Goal: Transaction & Acquisition: Purchase product/service

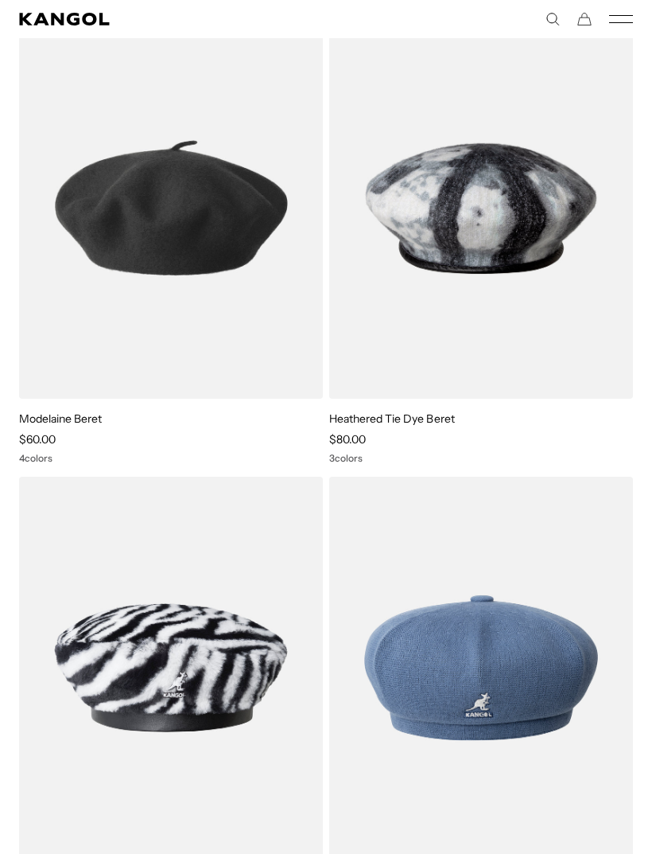
scroll to position [2053, 0]
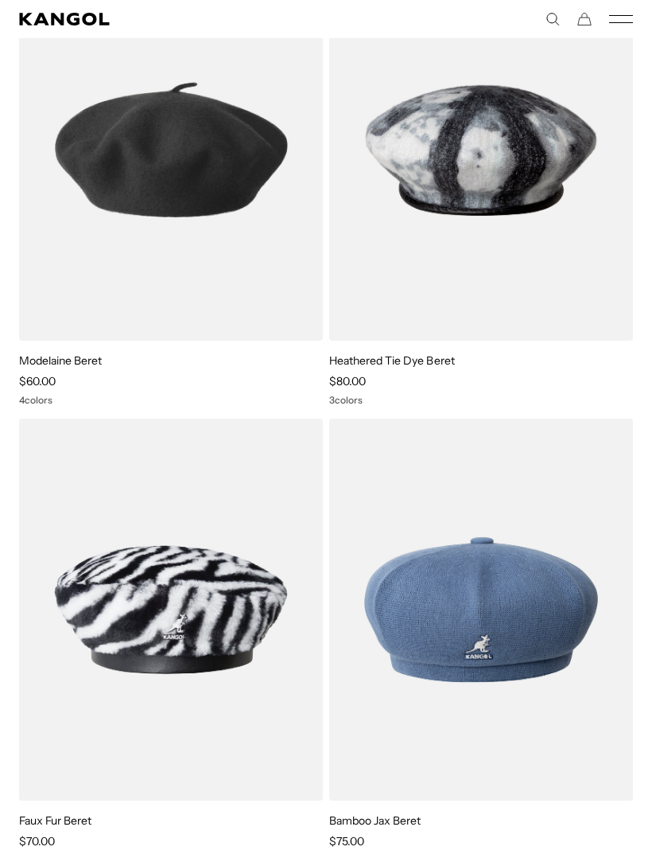
click at [0, 0] on img at bounding box center [0, 0] width 0 height 0
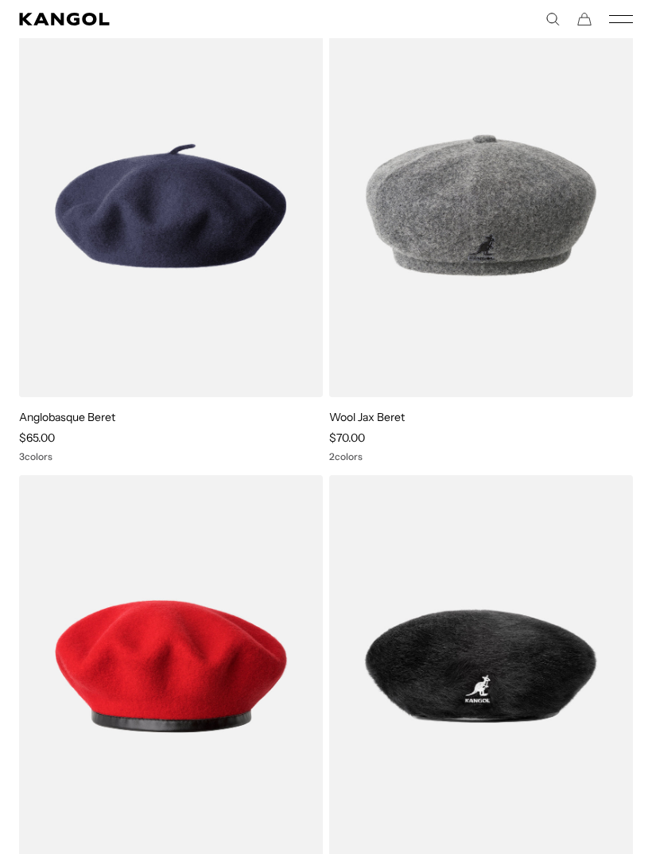
scroll to position [0, 0]
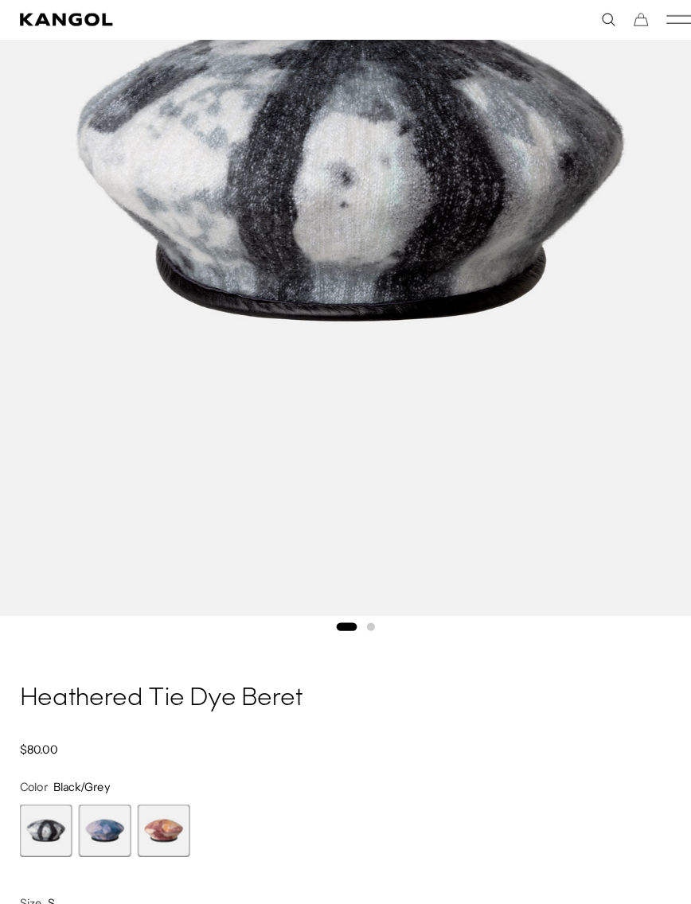
scroll to position [414, 0]
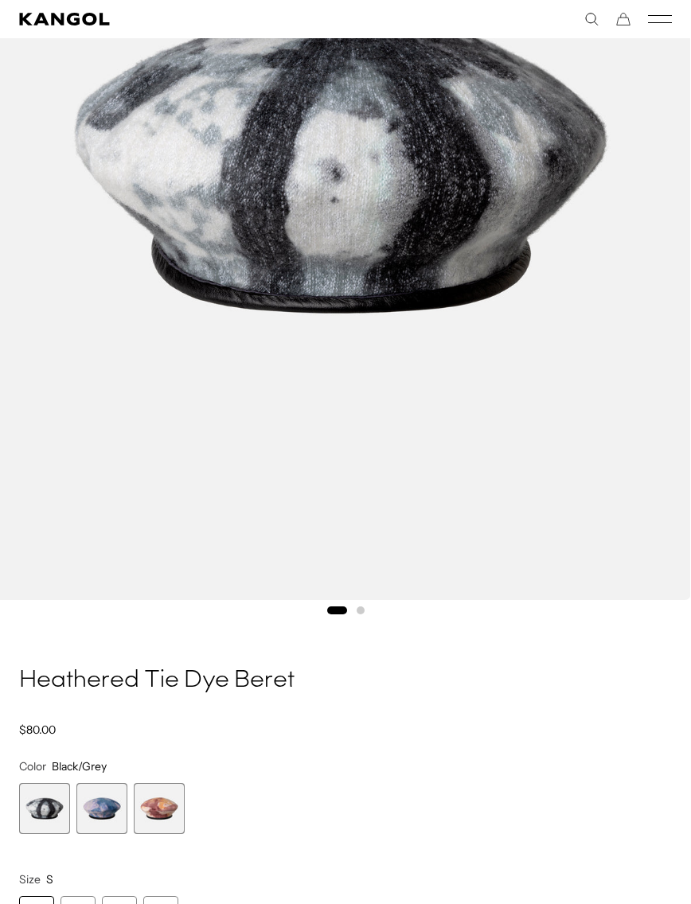
click at [170, 805] on span "3 of 3" at bounding box center [159, 808] width 51 height 51
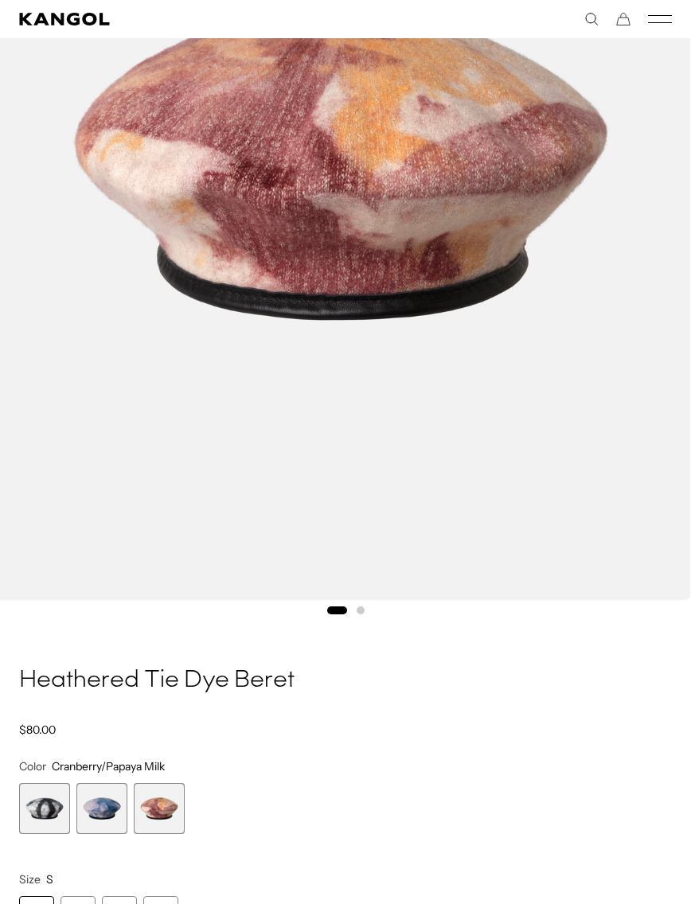
scroll to position [0, 328]
click at [108, 813] on span "2 of 3" at bounding box center [101, 808] width 51 height 51
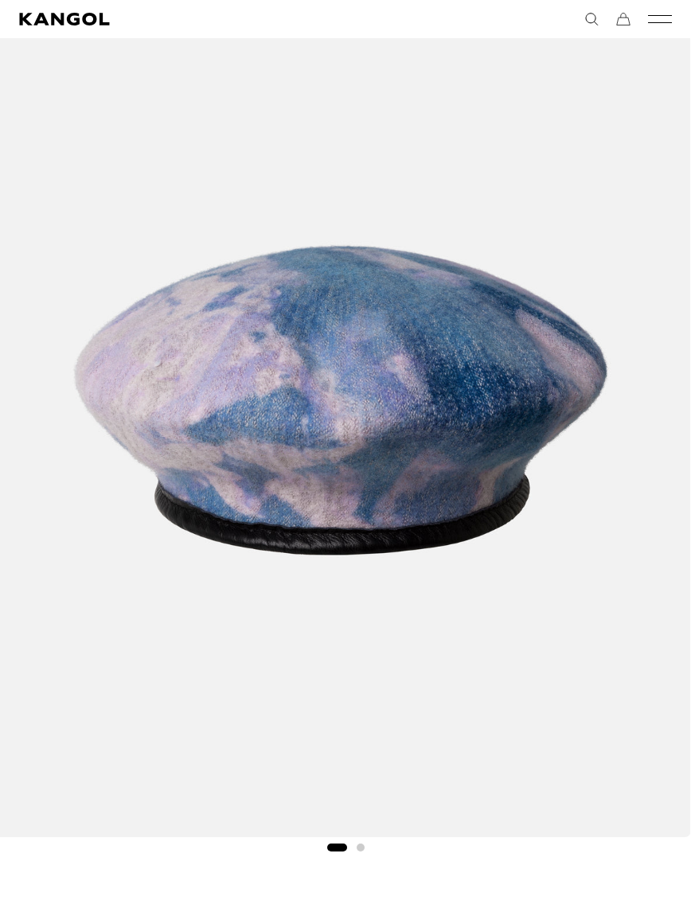
scroll to position [0, 328]
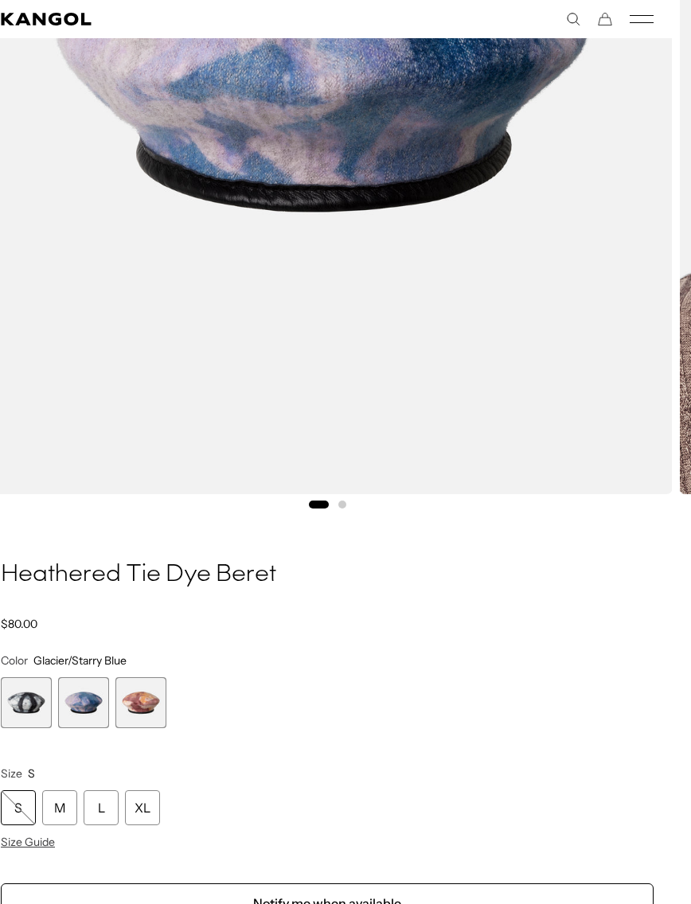
click at [32, 705] on span "1 of 3" at bounding box center [26, 702] width 51 height 51
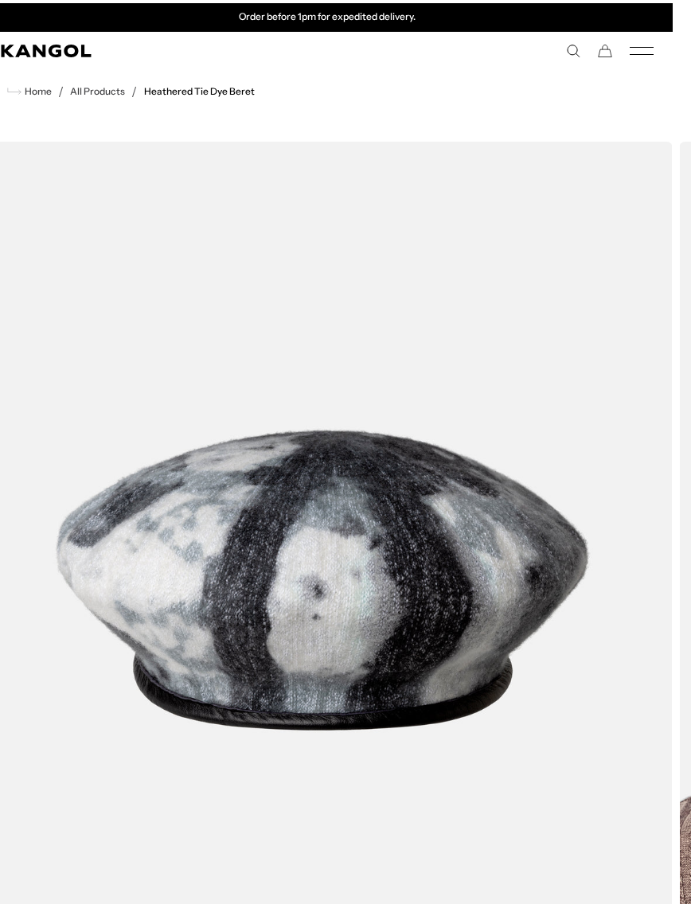
scroll to position [0, 19]
